Goal: Transaction & Acquisition: Purchase product/service

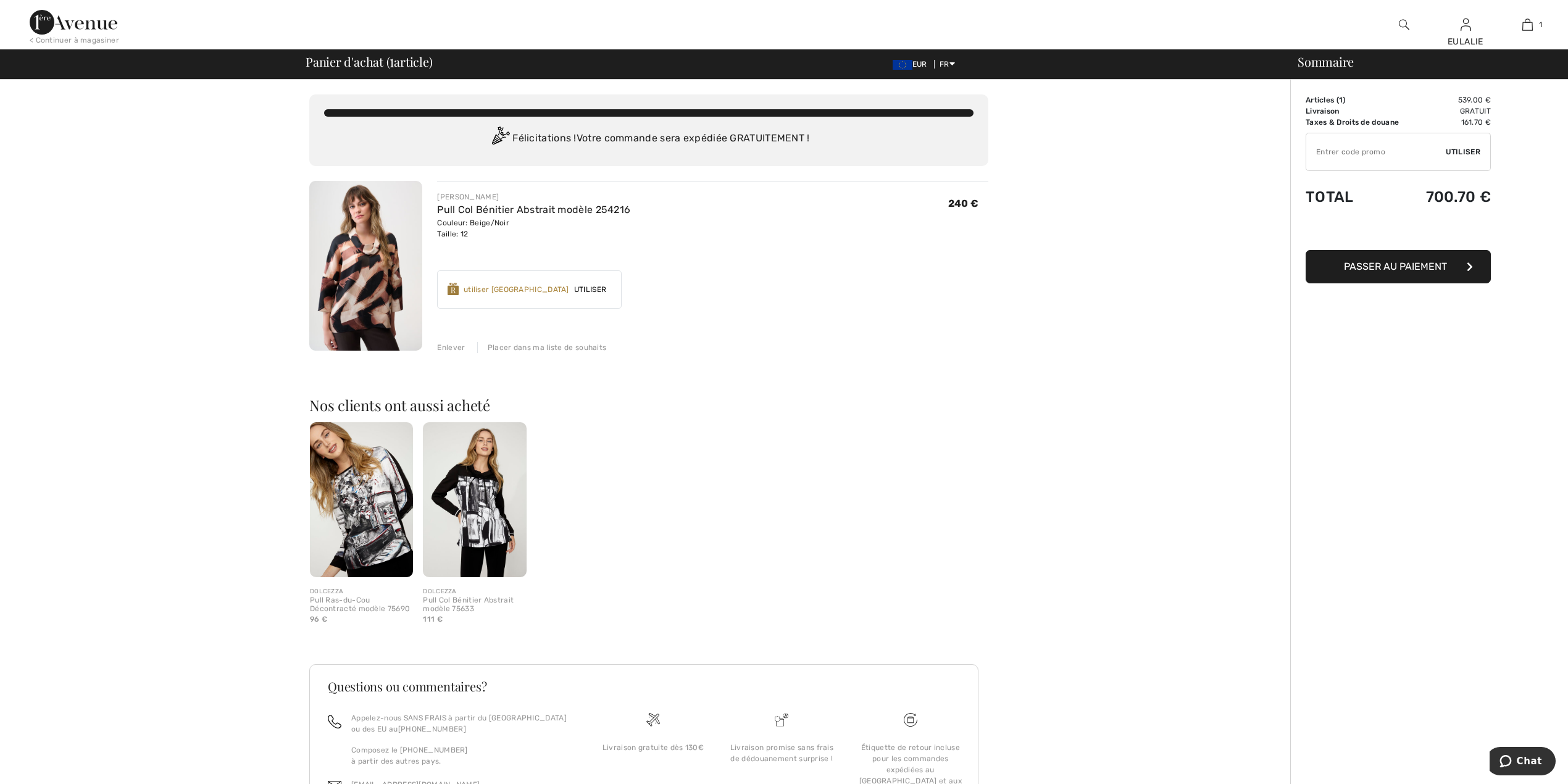
click at [379, 504] on img at bounding box center [361, 499] width 103 height 155
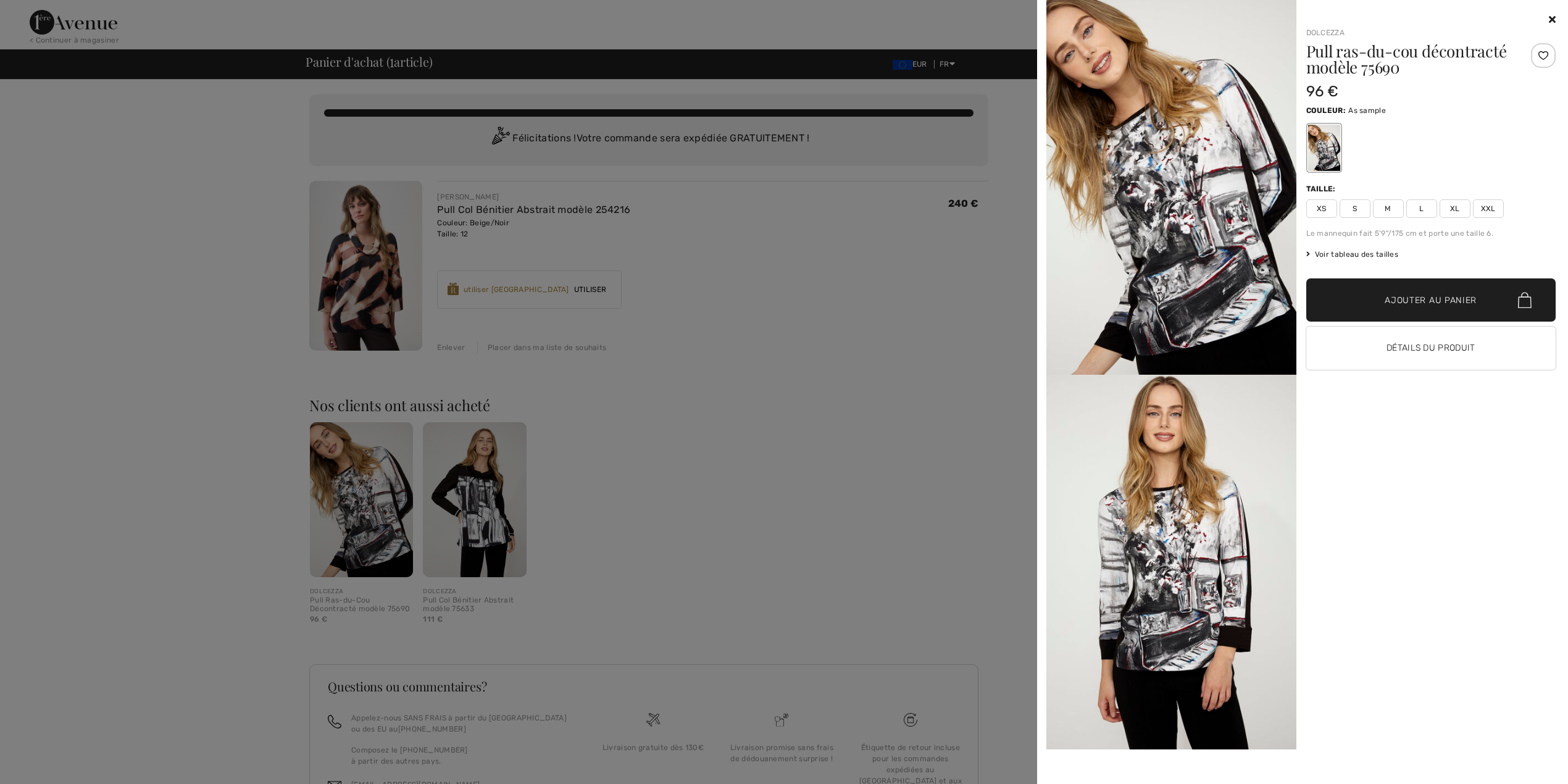
click at [1554, 16] on icon at bounding box center [1553, 19] width 7 height 10
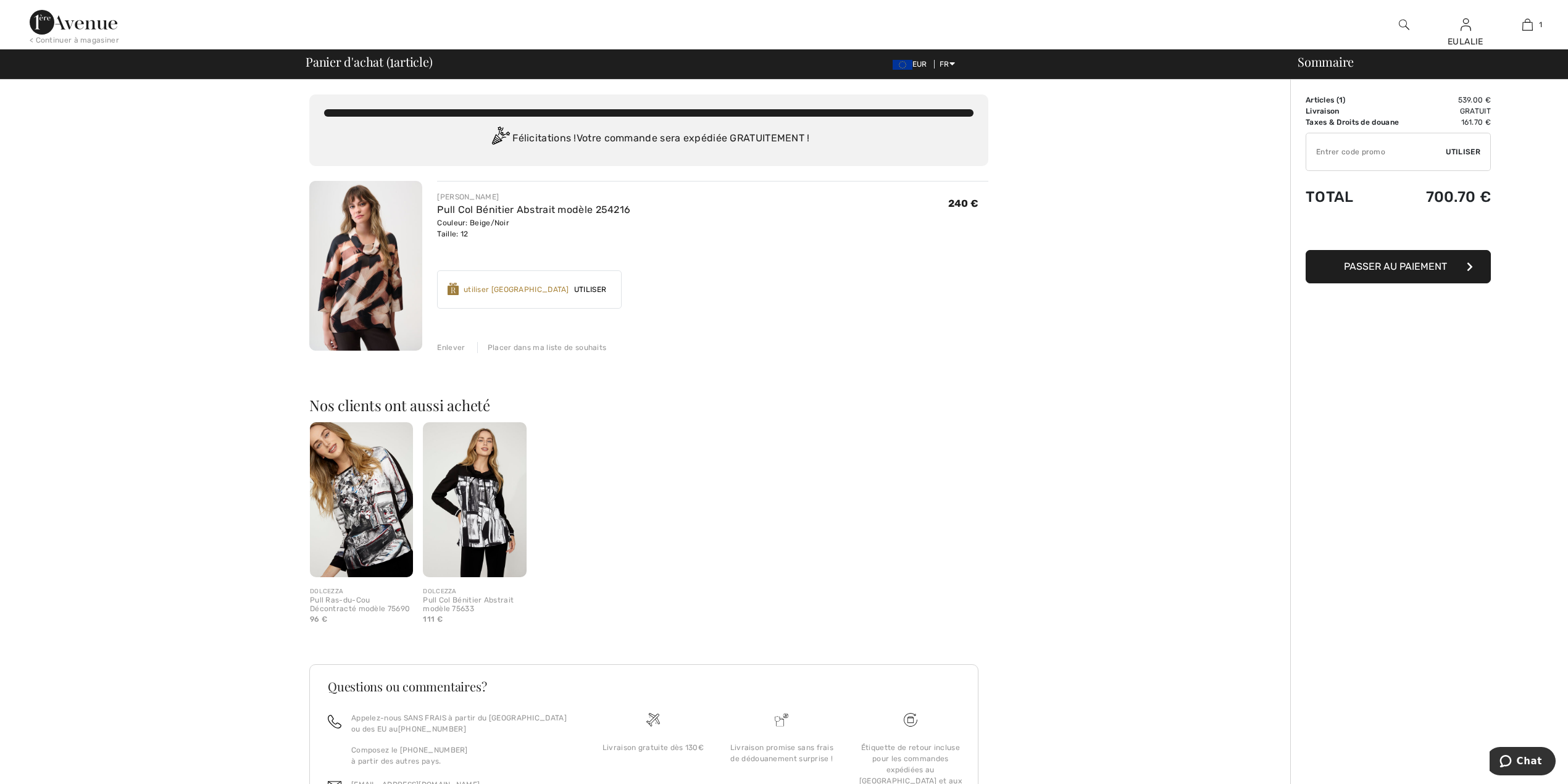
click at [454, 348] on div "Enlever" at bounding box center [451, 347] width 28 height 11
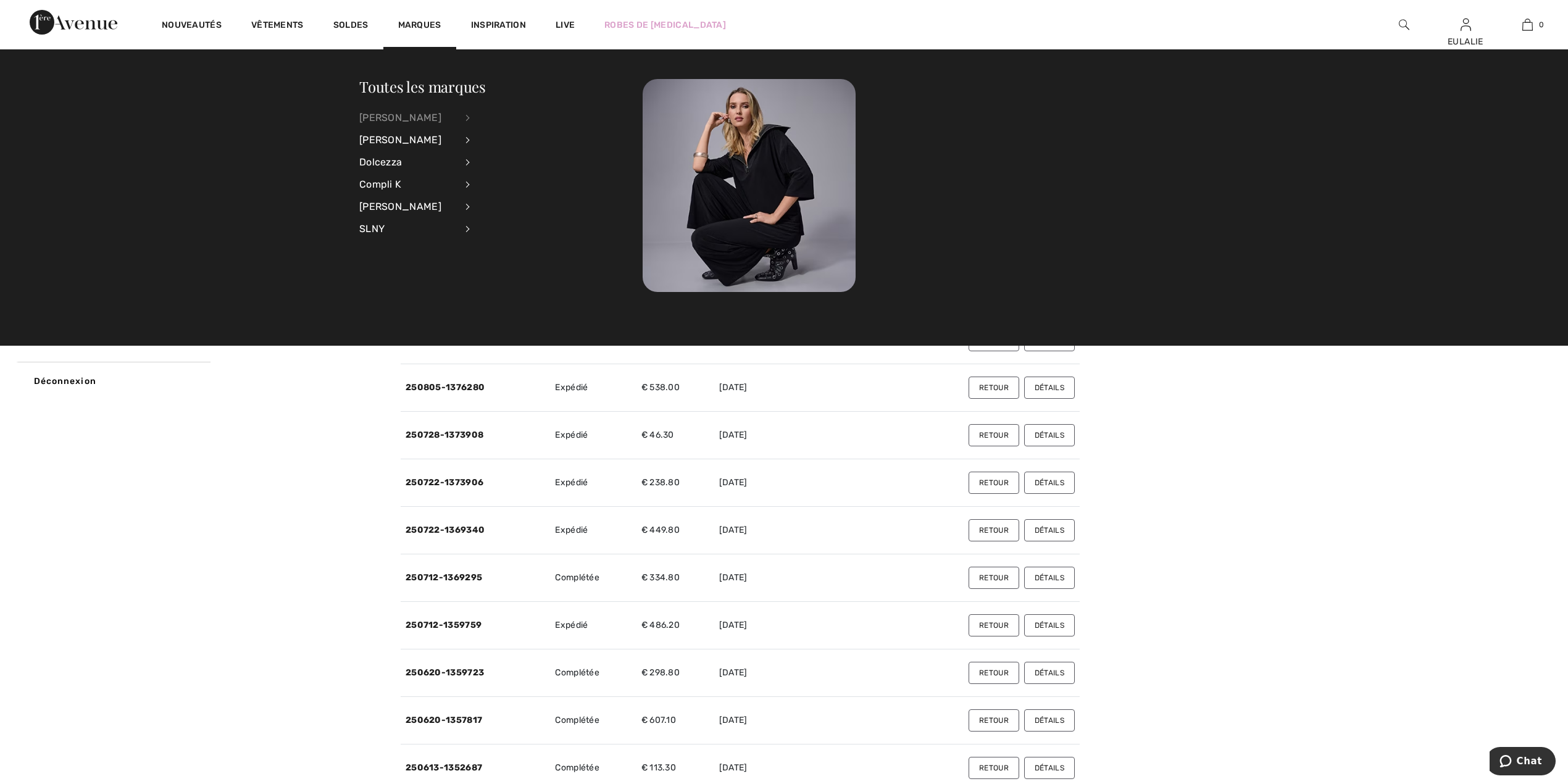
click at [424, 112] on div "[PERSON_NAME]" at bounding box center [408, 118] width 97 height 22
click at [513, 116] on link "Voir tout" at bounding box center [535, 117] width 100 height 20
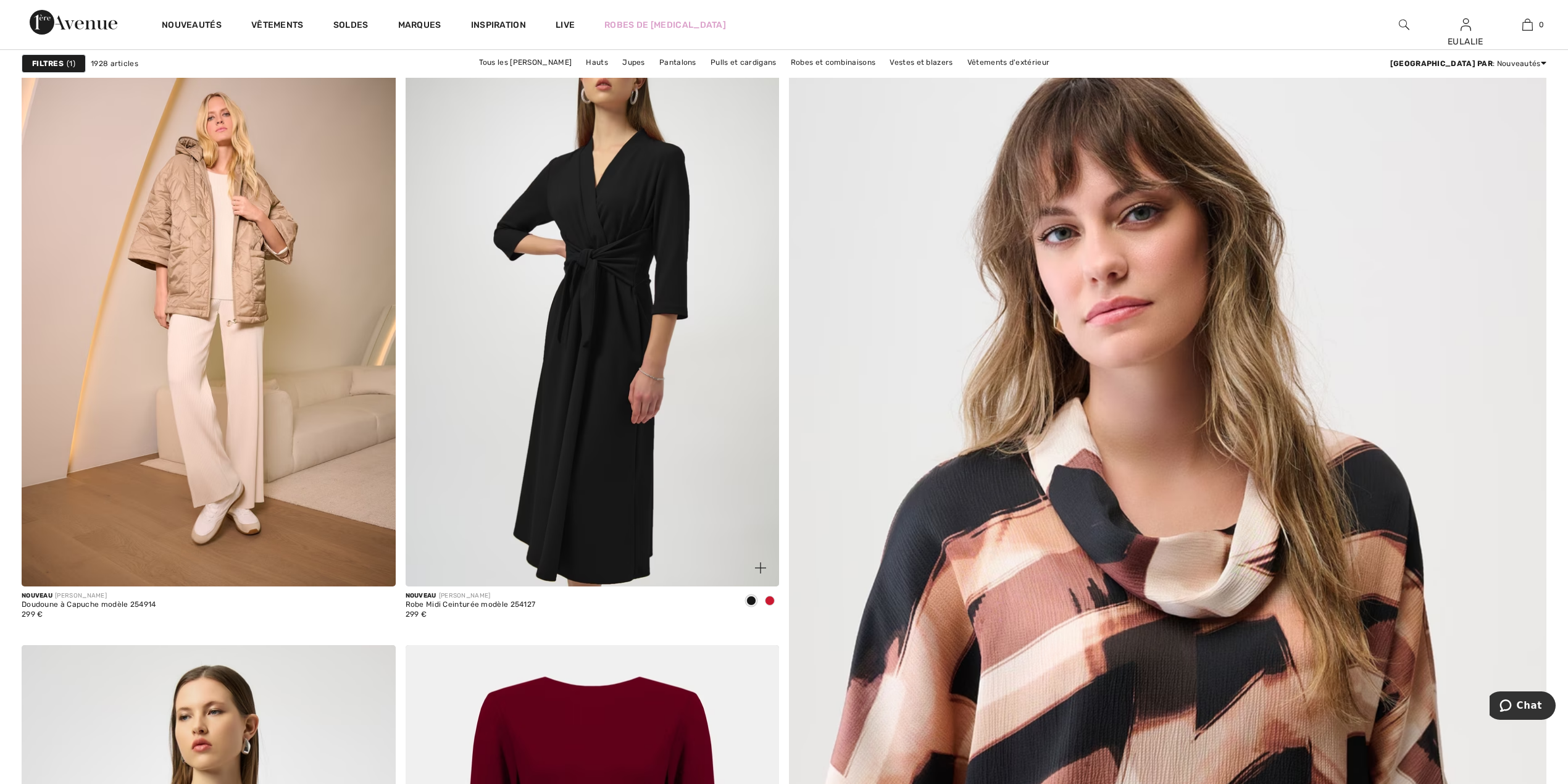
scroll to position [658, 0]
